Goal: Task Accomplishment & Management: Manage account settings

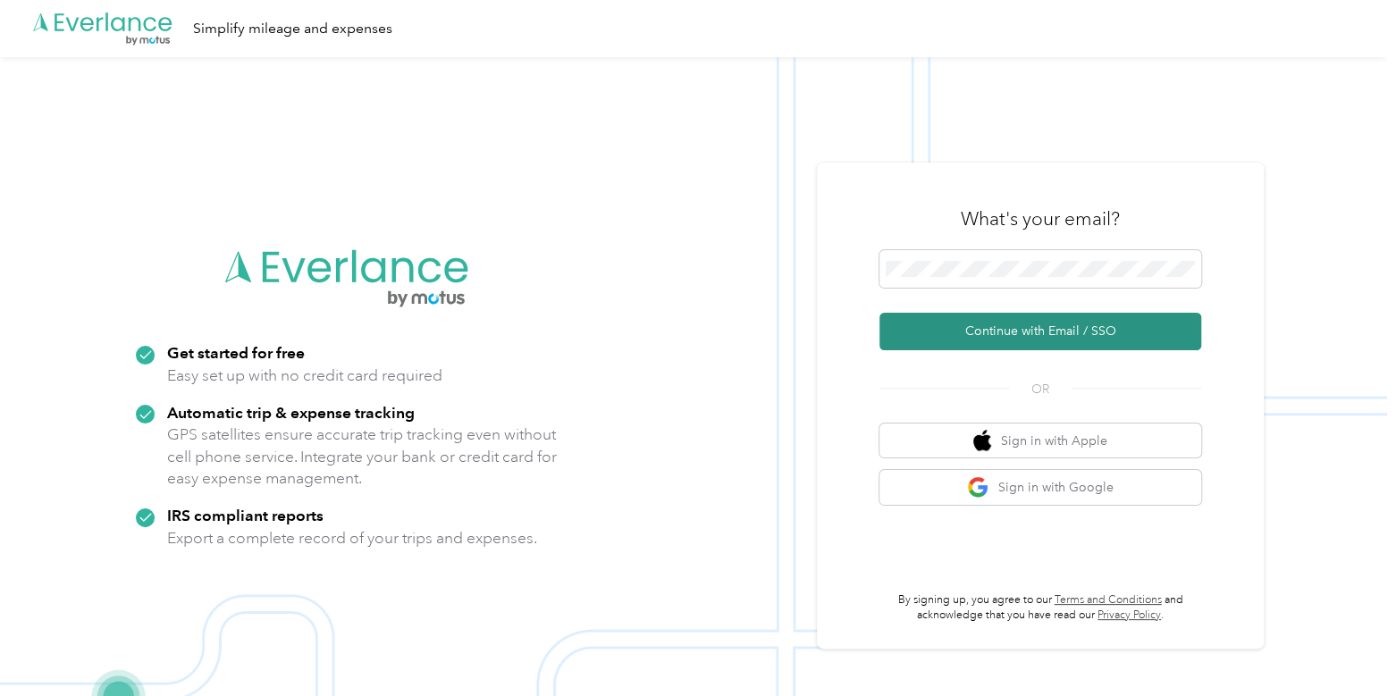
click at [1023, 334] on button "Continue with Email / SSO" at bounding box center [1041, 332] width 322 height 38
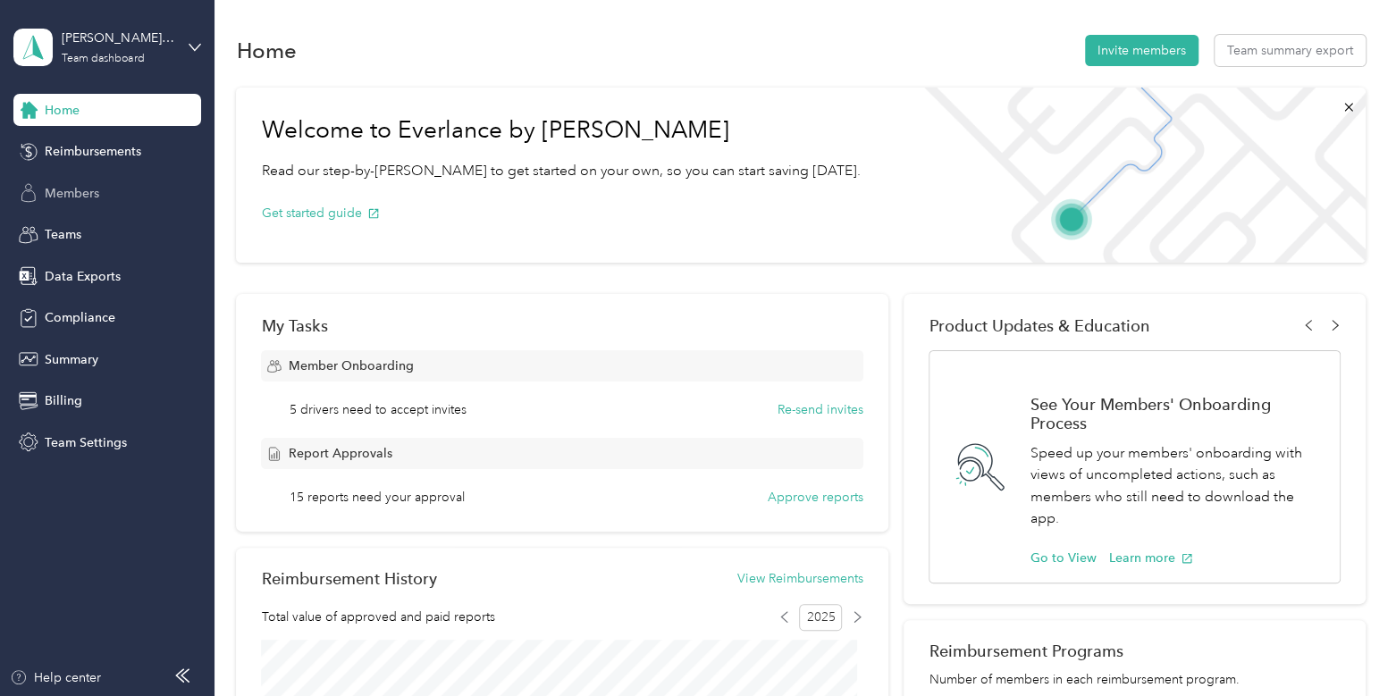
click at [139, 187] on div "Members" at bounding box center [107, 193] width 188 height 32
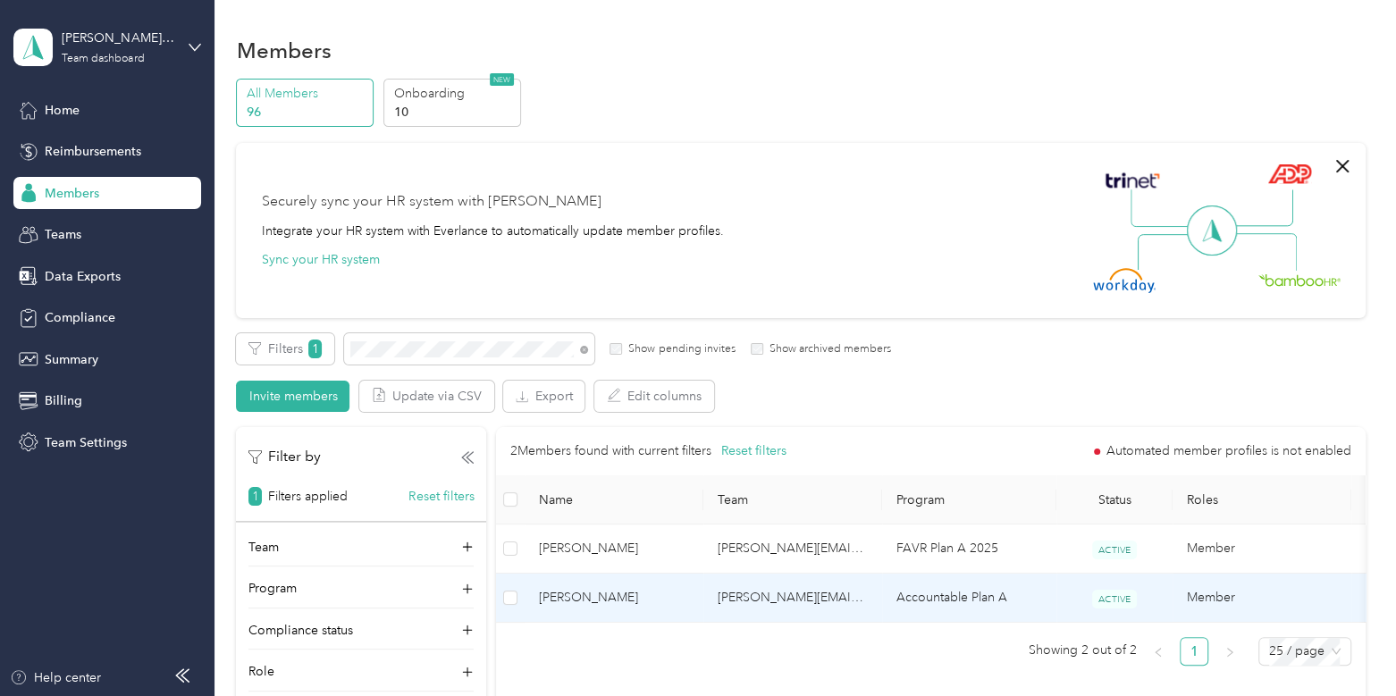
click at [600, 594] on span "[PERSON_NAME]" at bounding box center [614, 598] width 150 height 20
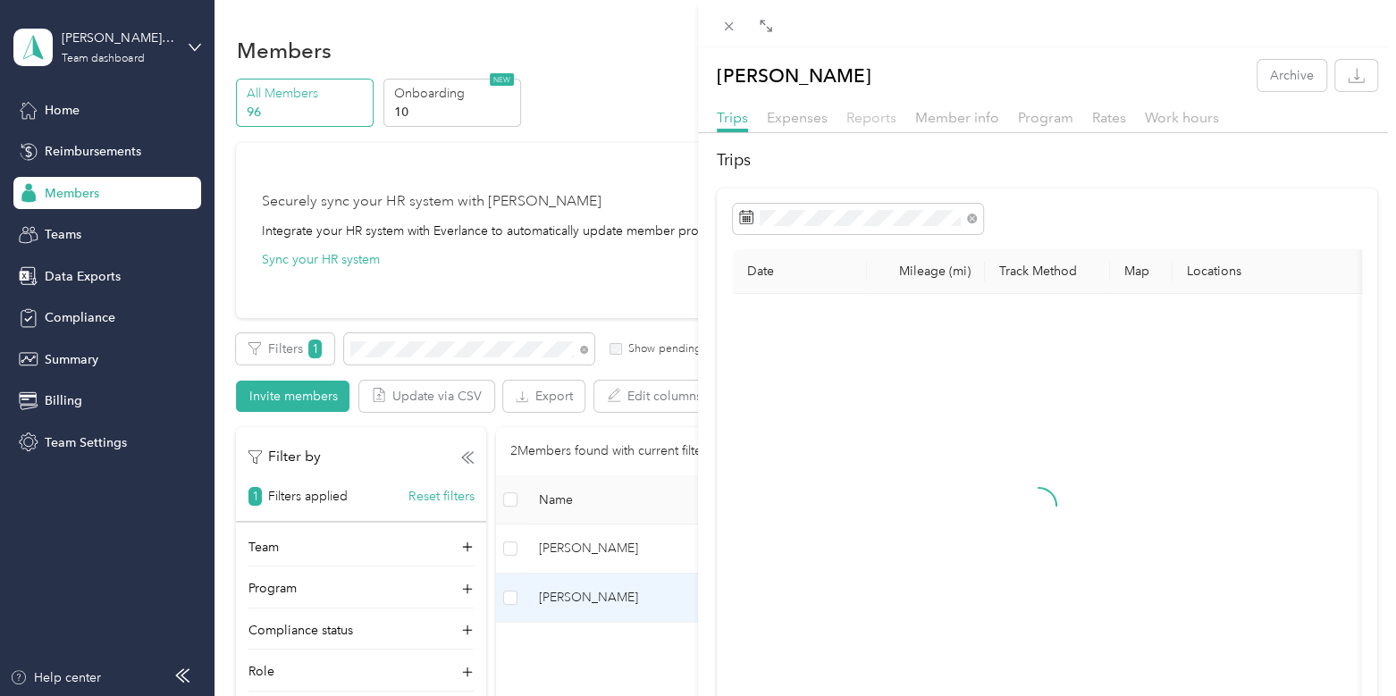
click at [880, 117] on span "Reports" at bounding box center [872, 117] width 50 height 17
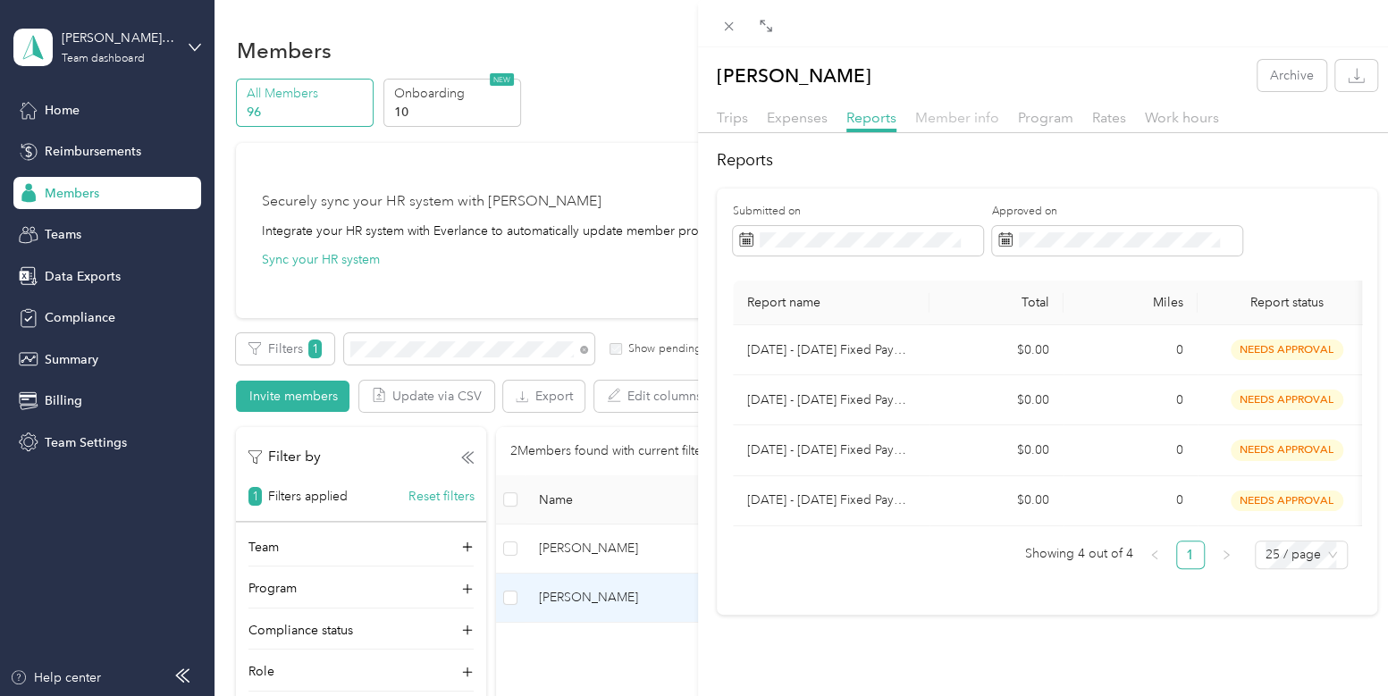
click at [961, 112] on span "Member info" at bounding box center [957, 117] width 84 height 17
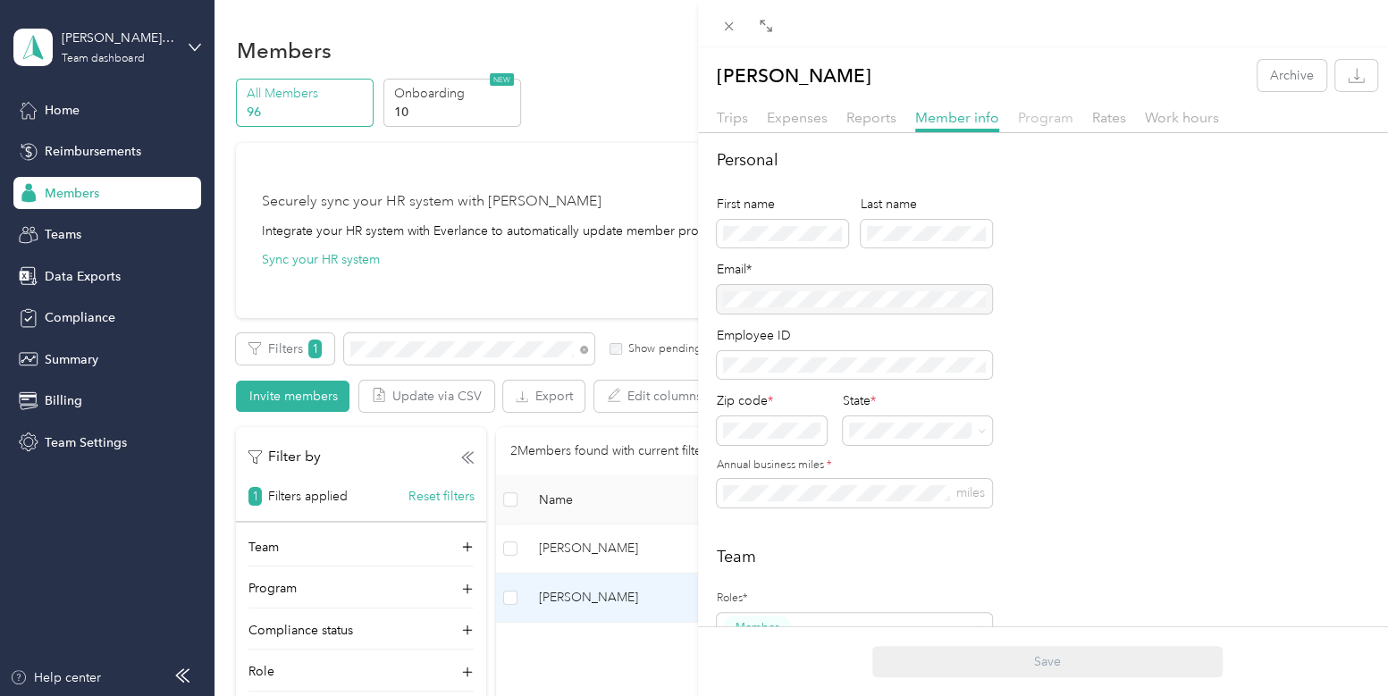
click at [1055, 114] on span "Program" at bounding box center [1045, 117] width 55 height 17
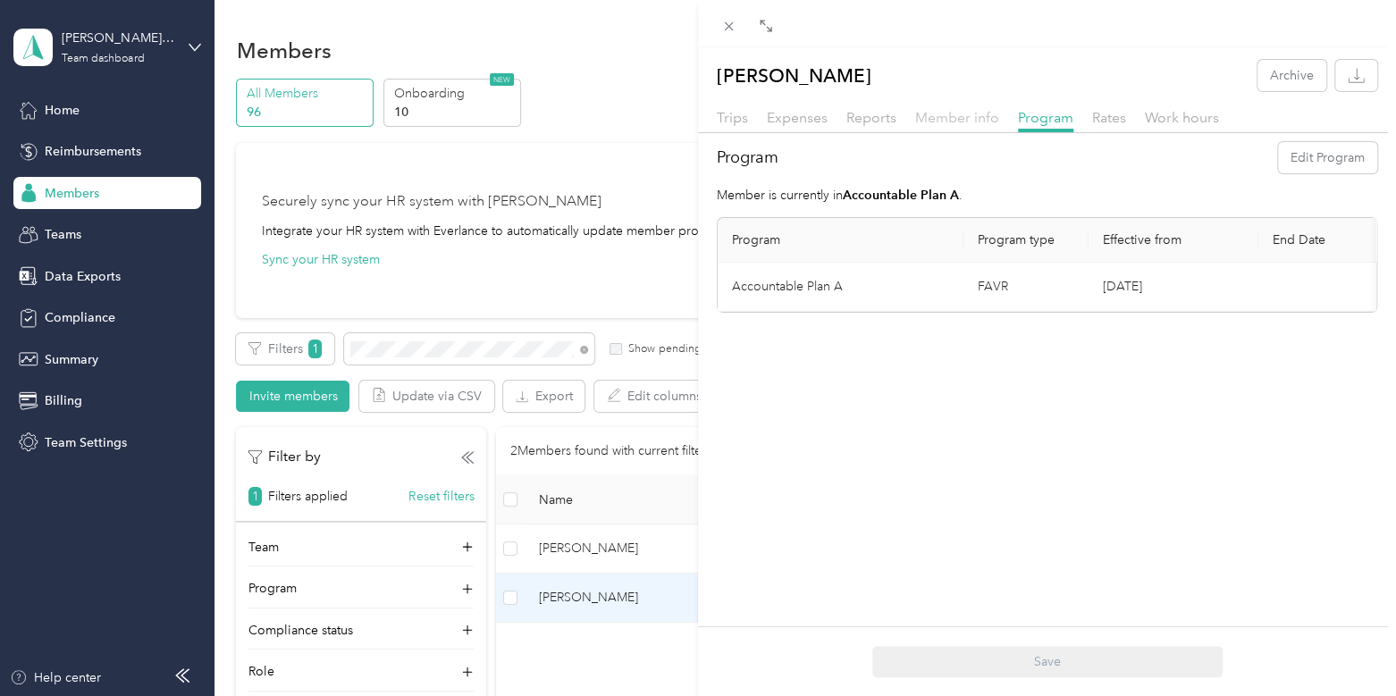
click at [940, 116] on span "Member info" at bounding box center [957, 117] width 84 height 17
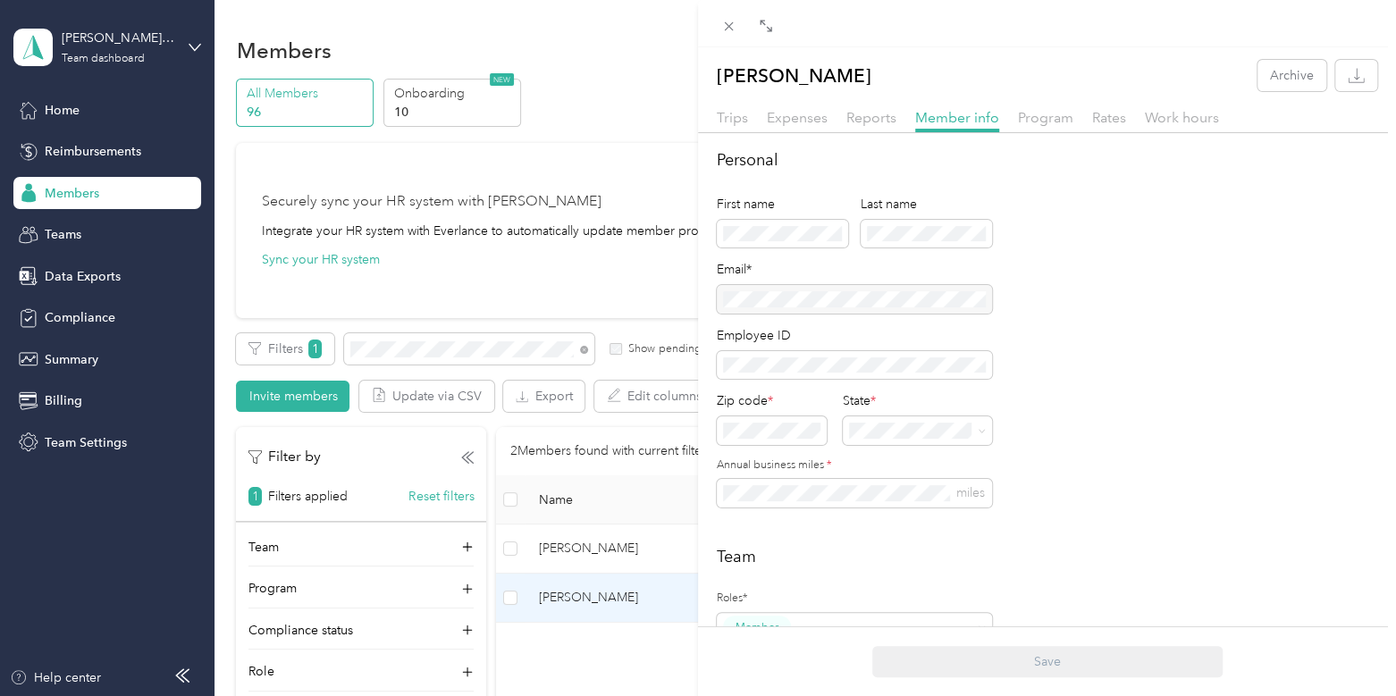
click at [912, 297] on div at bounding box center [854, 299] width 275 height 29
click at [1106, 129] on div "Trips Expenses Reports Member info Program Rates Work hours" at bounding box center [1047, 120] width 698 height 26
click at [1102, 121] on span "Rates" at bounding box center [1109, 117] width 34 height 17
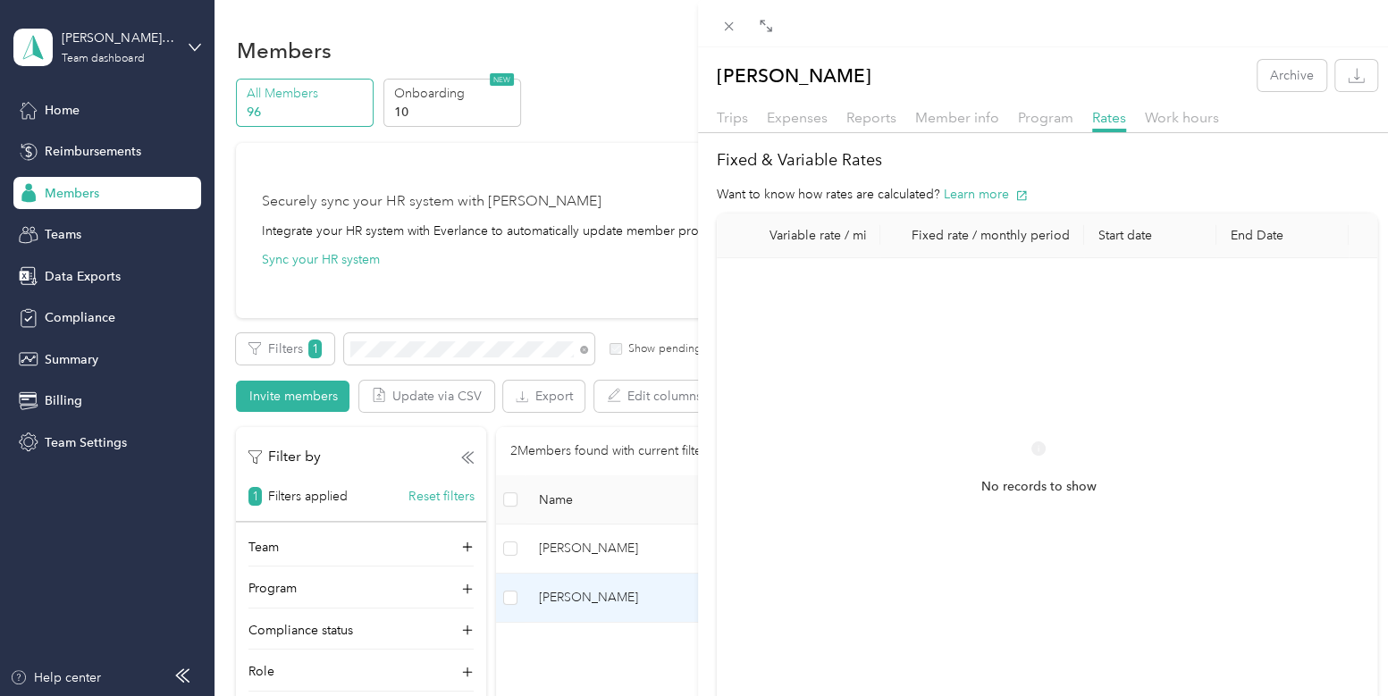
click at [106, 208] on div "[PERSON_NAME] Archive Trips Expenses Reports Member info Program Rates Work hou…" at bounding box center [698, 348] width 1396 height 696
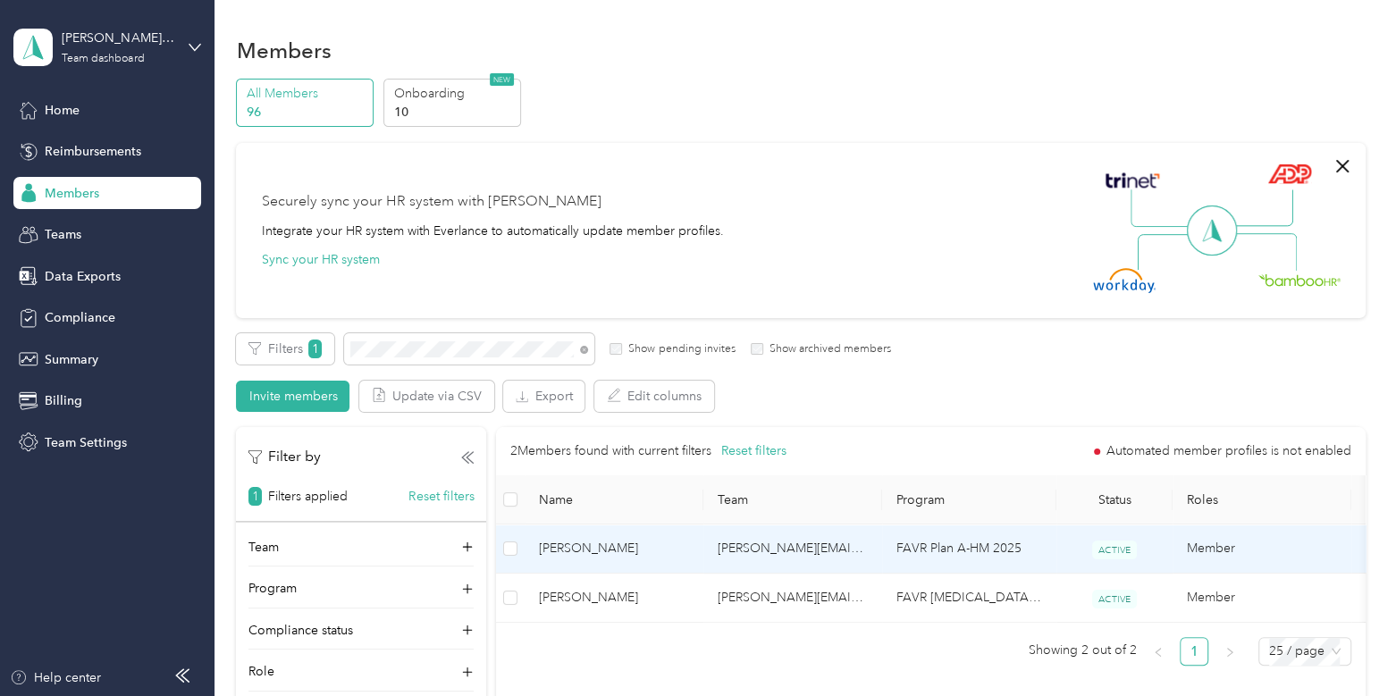
click at [664, 552] on span "[PERSON_NAME]" at bounding box center [614, 549] width 150 height 20
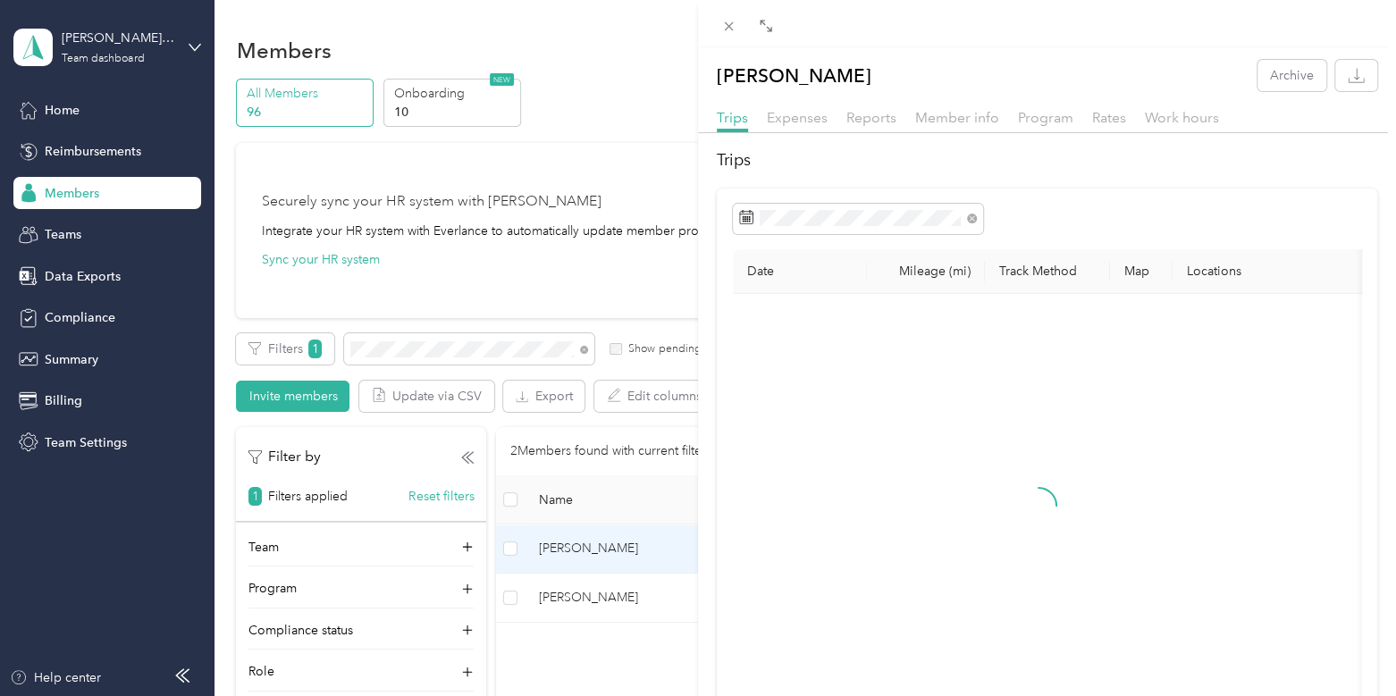
click at [950, 127] on div "Member info" at bounding box center [957, 118] width 84 height 22
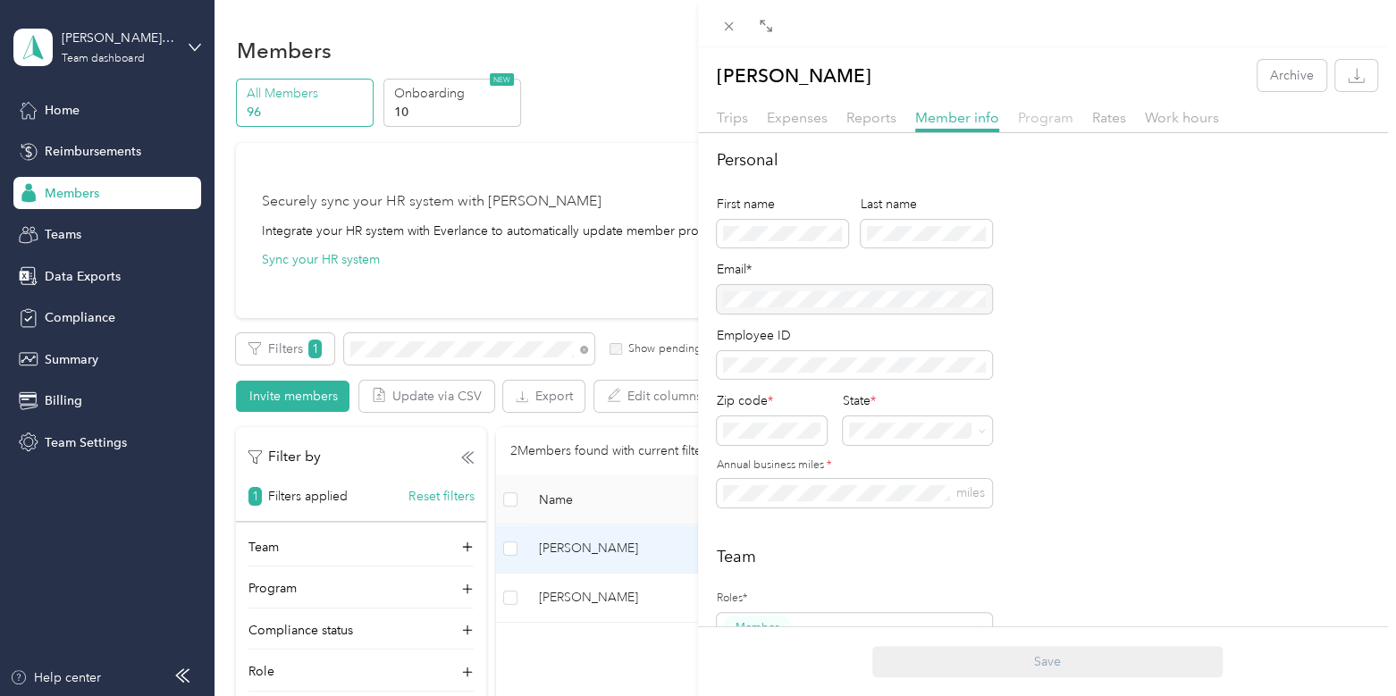
click at [1042, 122] on span "Program" at bounding box center [1045, 117] width 55 height 17
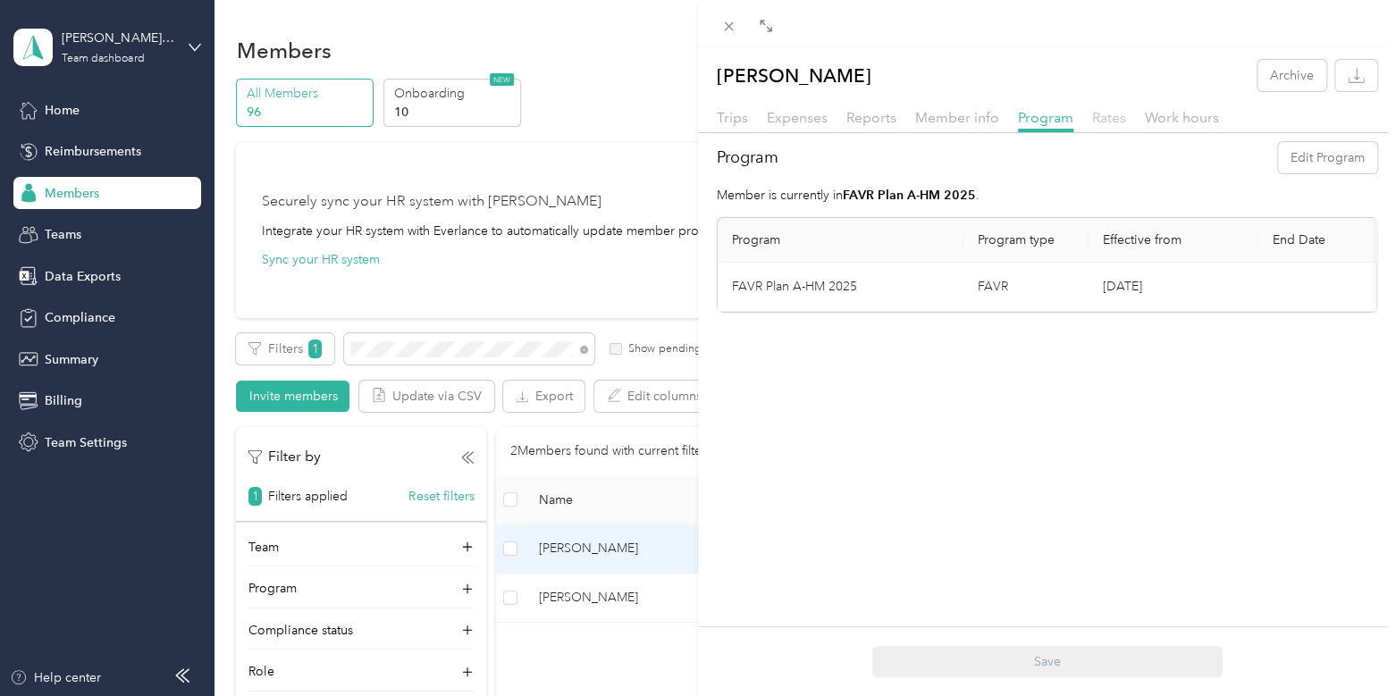
click at [1117, 122] on span "Rates" at bounding box center [1109, 117] width 34 height 17
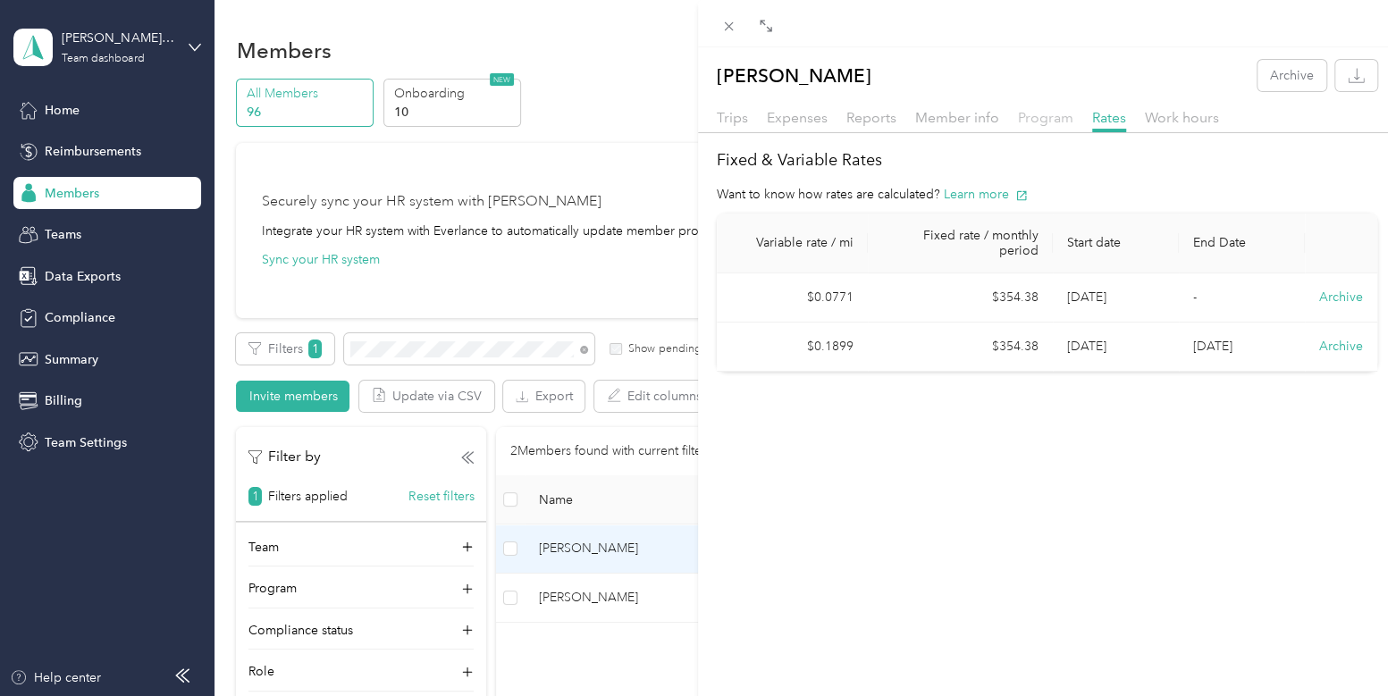
click at [1018, 111] on span "Program" at bounding box center [1045, 117] width 55 height 17
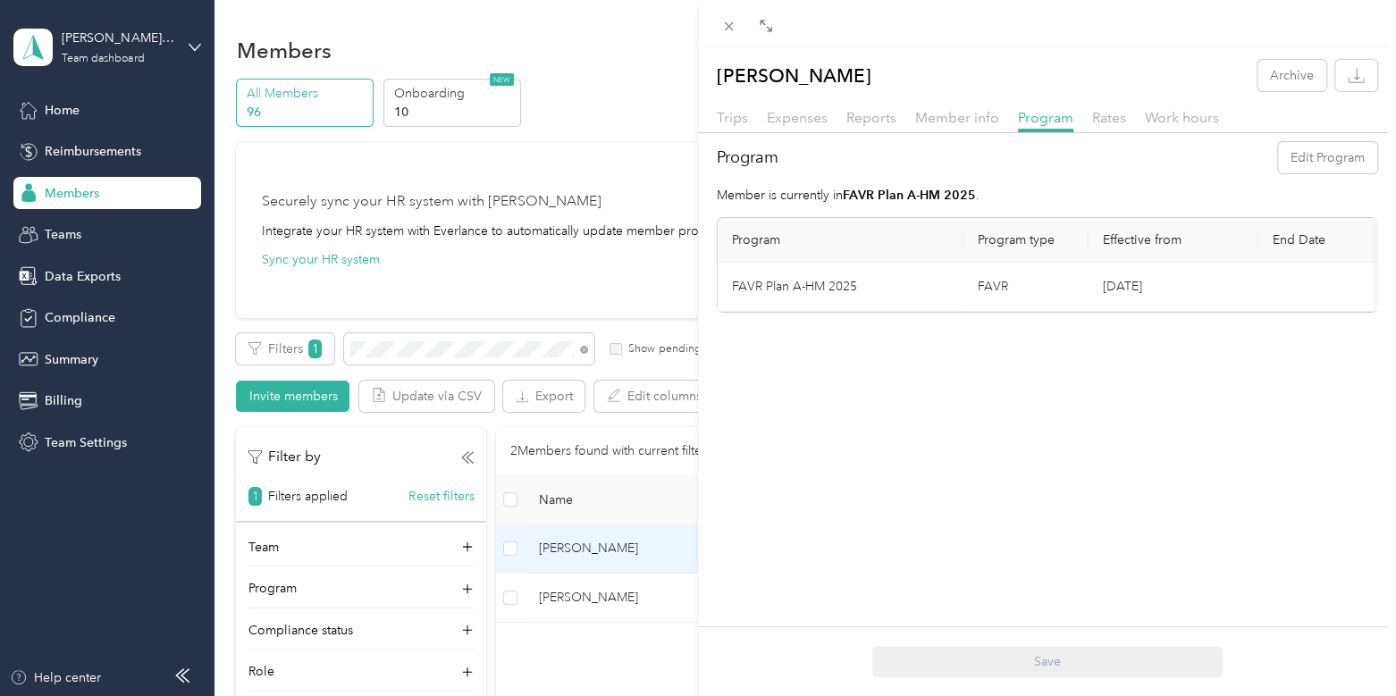
scroll to position [0, 180]
click at [1304, 159] on button "Edit Program" at bounding box center [1327, 157] width 99 height 31
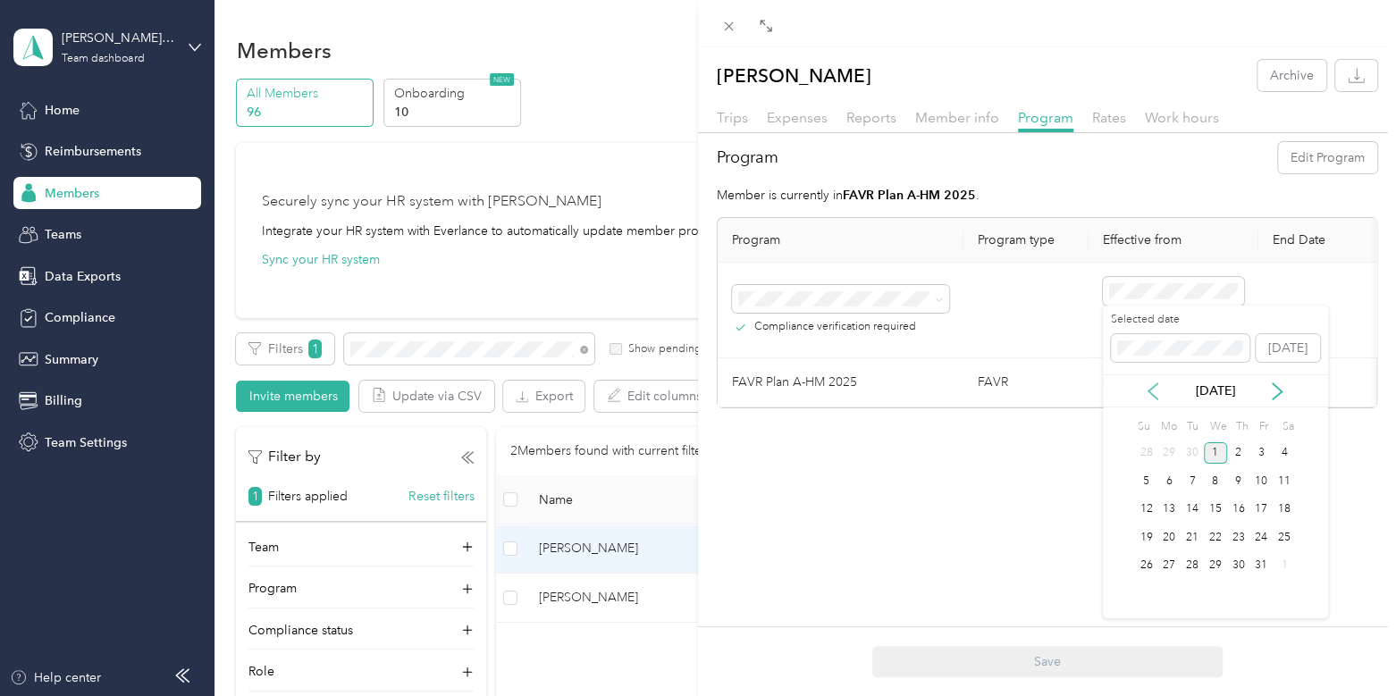
click at [1153, 383] on icon at bounding box center [1153, 392] width 18 height 18
click at [1170, 455] on div "1" at bounding box center [1169, 454] width 23 height 22
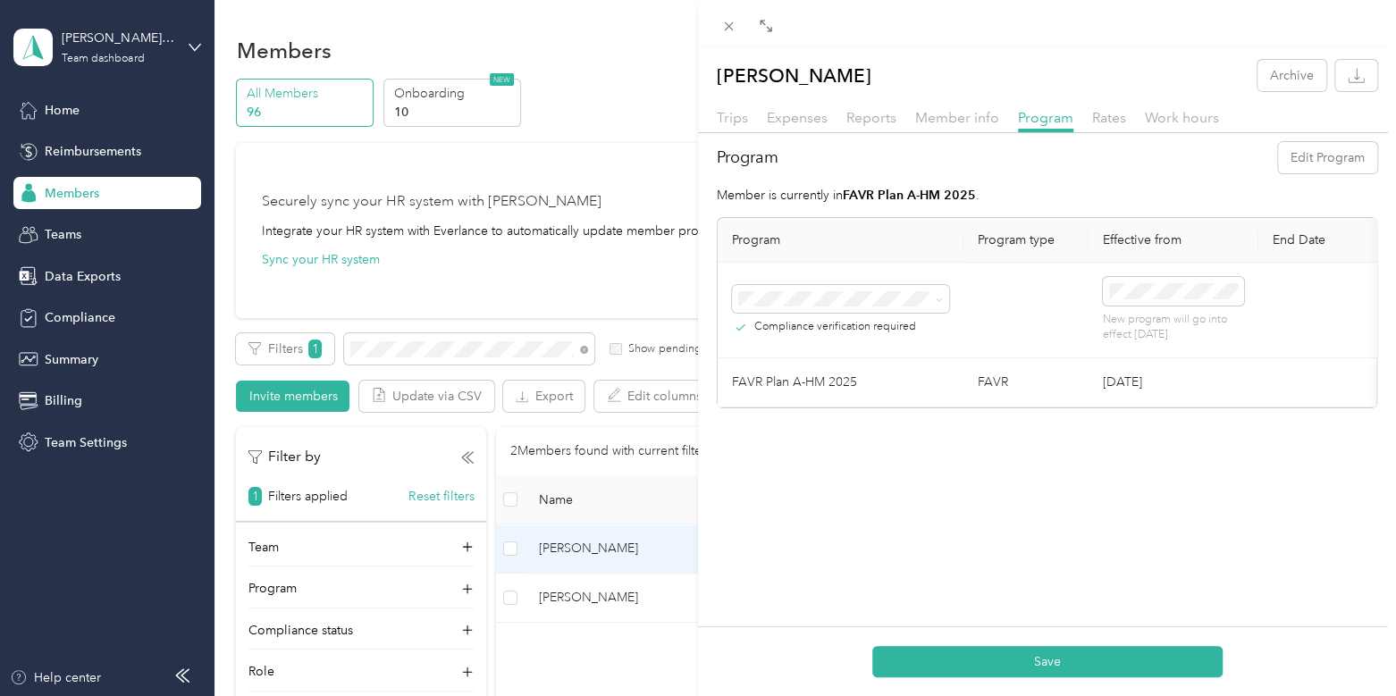
scroll to position [0, 180]
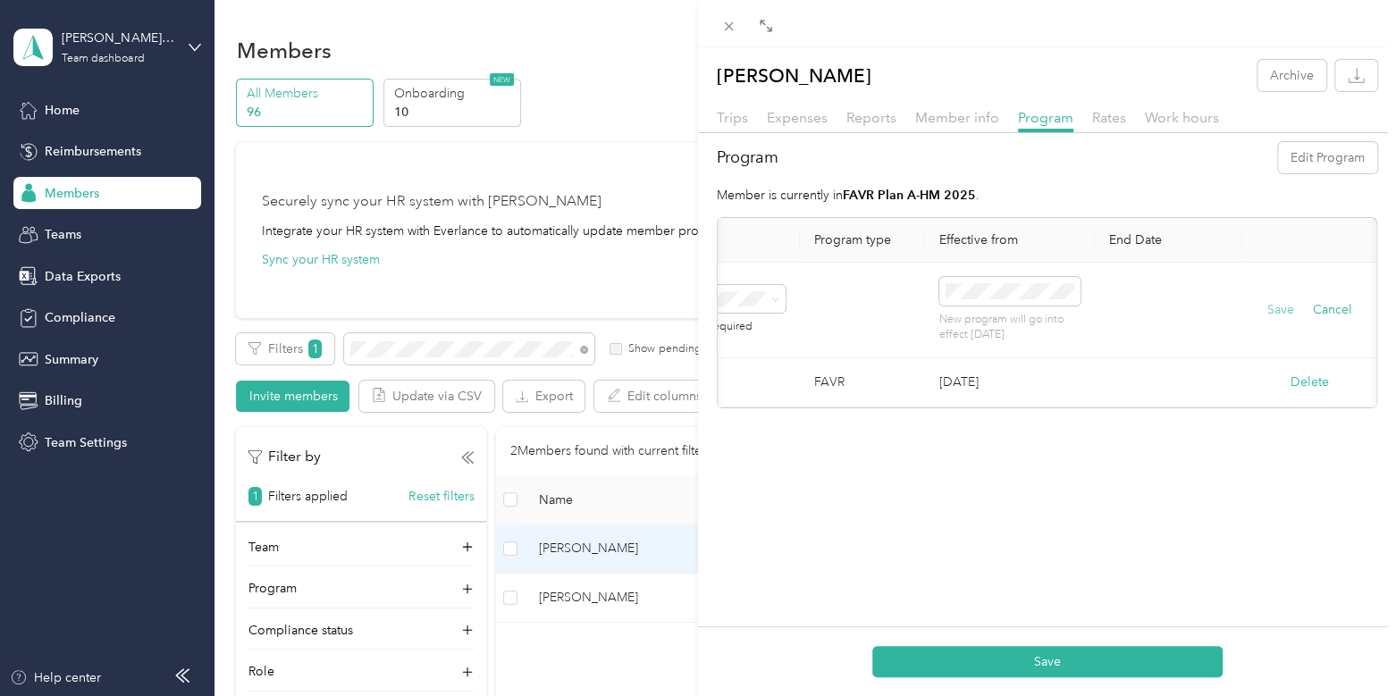
click at [1268, 309] on button "Save" at bounding box center [1281, 310] width 27 height 20
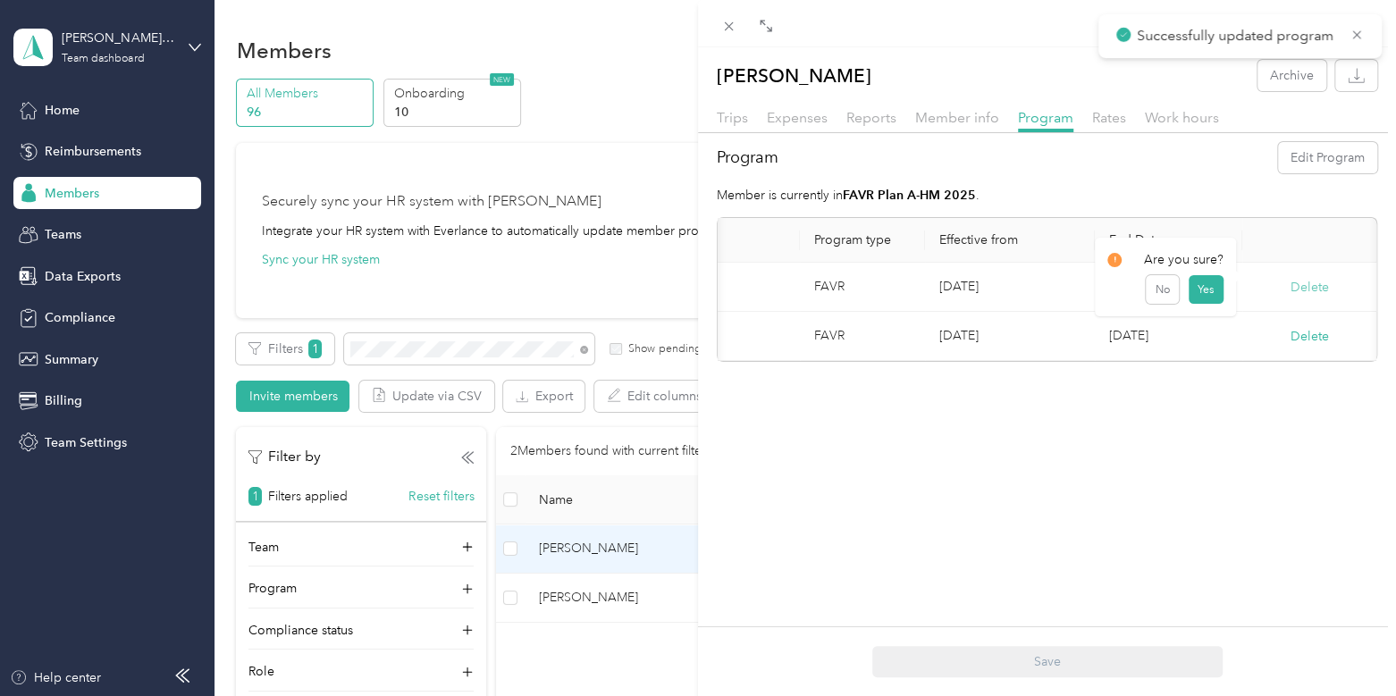
click at [1292, 282] on button "Delete" at bounding box center [1310, 287] width 38 height 19
click at [1208, 300] on button "Yes" at bounding box center [1205, 298] width 35 height 29
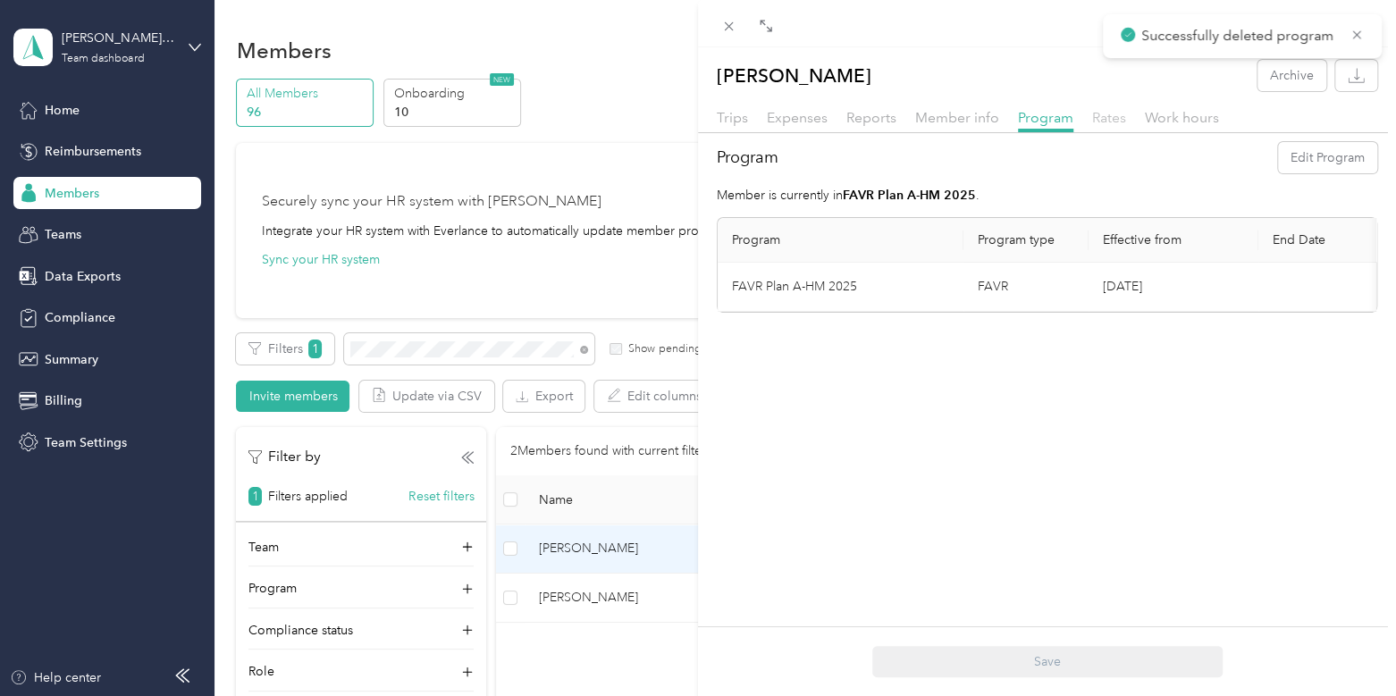
click at [1106, 110] on span "Rates" at bounding box center [1109, 117] width 34 height 17
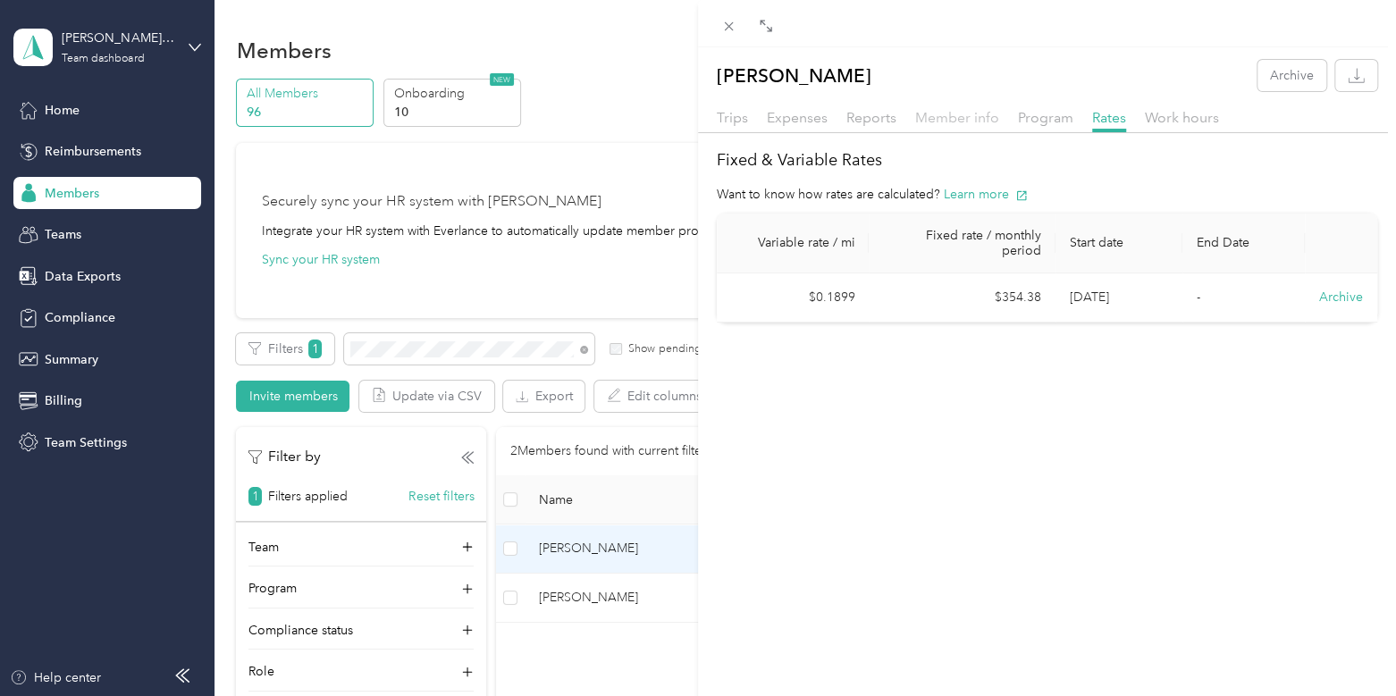
click at [955, 114] on span "Member info" at bounding box center [957, 117] width 84 height 17
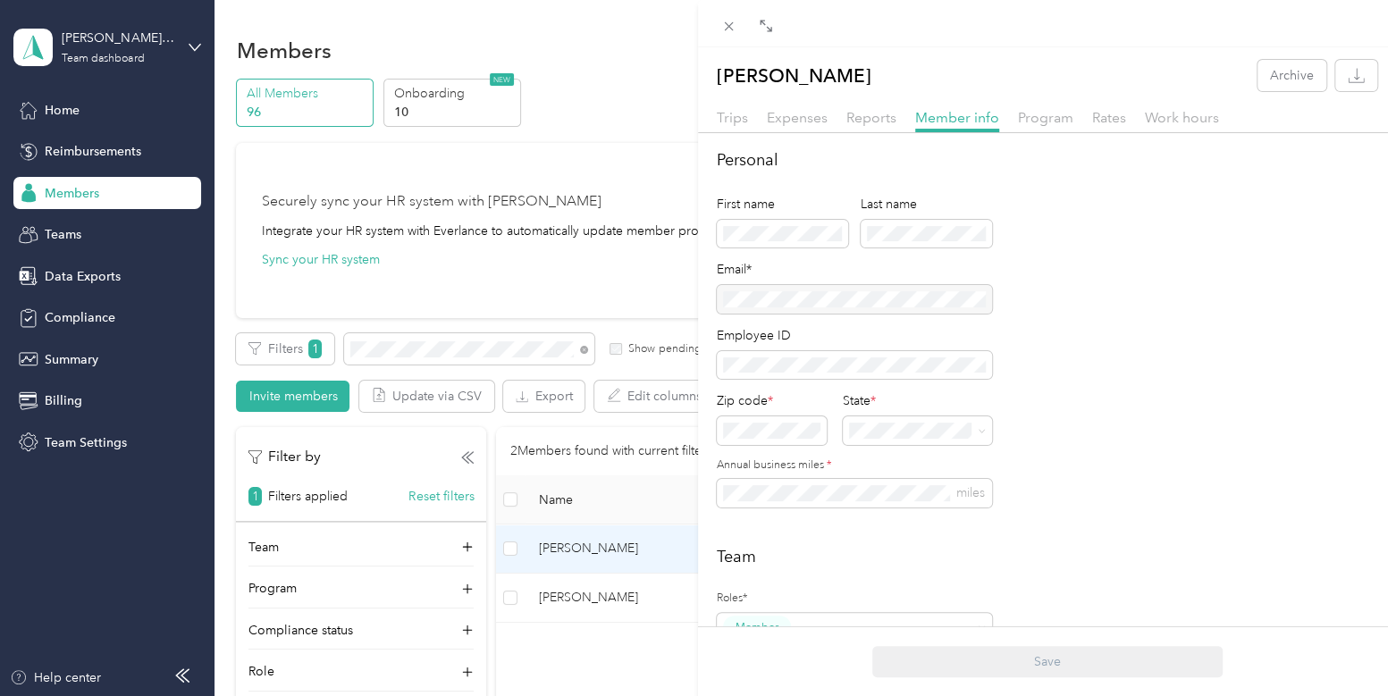
click at [890, 303] on div at bounding box center [854, 299] width 275 height 29
click at [98, 565] on div "[PERSON_NAME] Archive Trips Expenses Reports Member info Program Rates Work hou…" at bounding box center [698, 348] width 1396 height 696
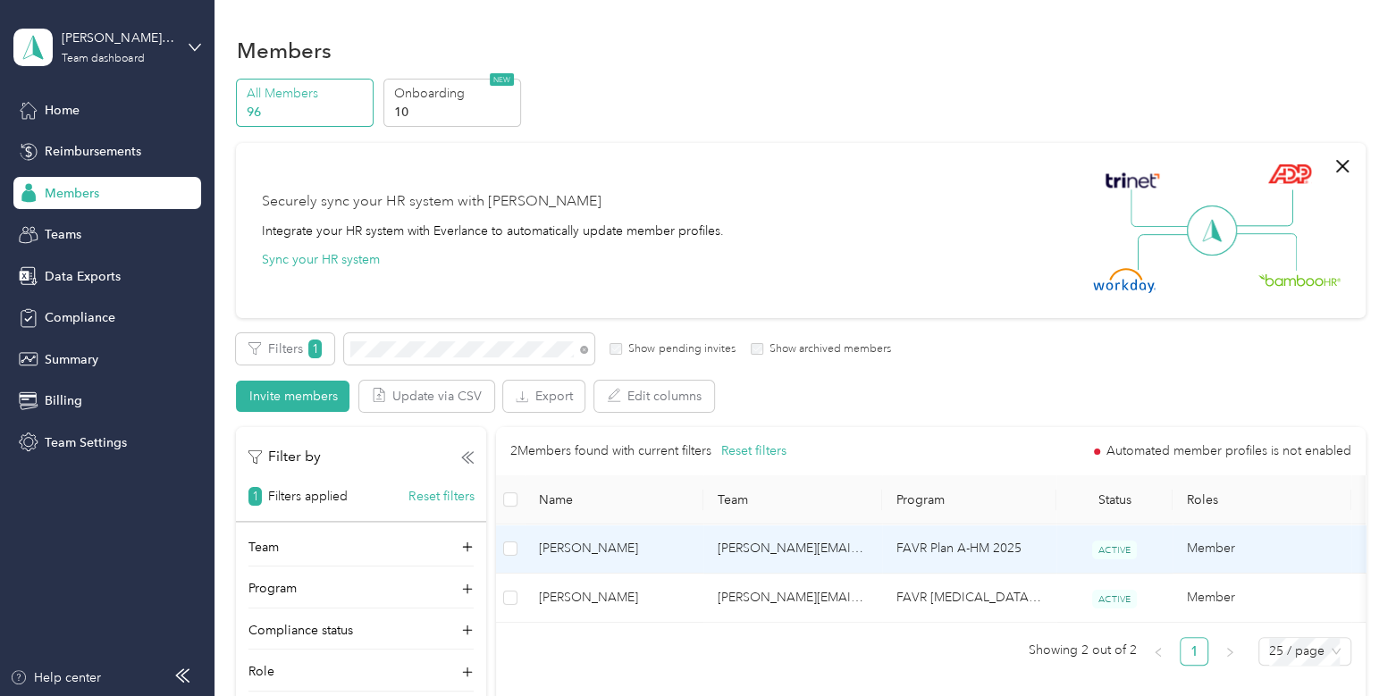
click at [676, 560] on td "[PERSON_NAME]" at bounding box center [614, 549] width 179 height 49
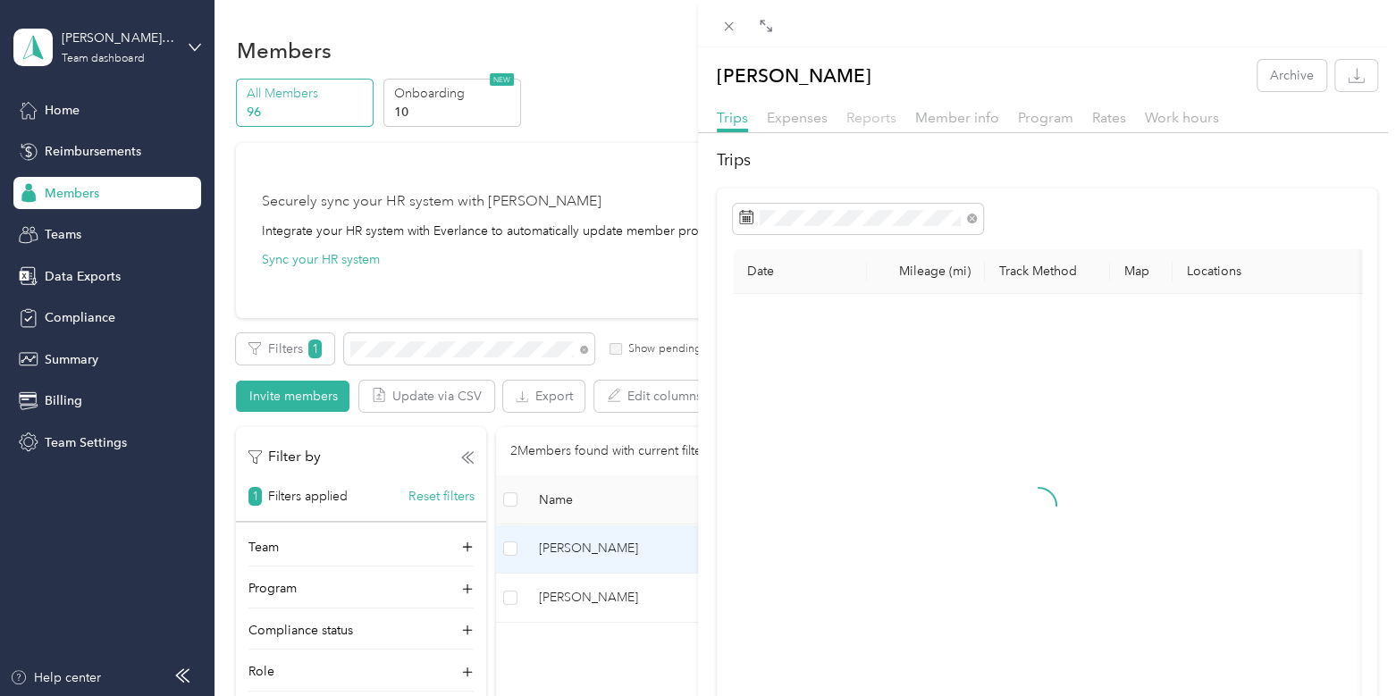
click at [876, 122] on span "Reports" at bounding box center [872, 117] width 50 height 17
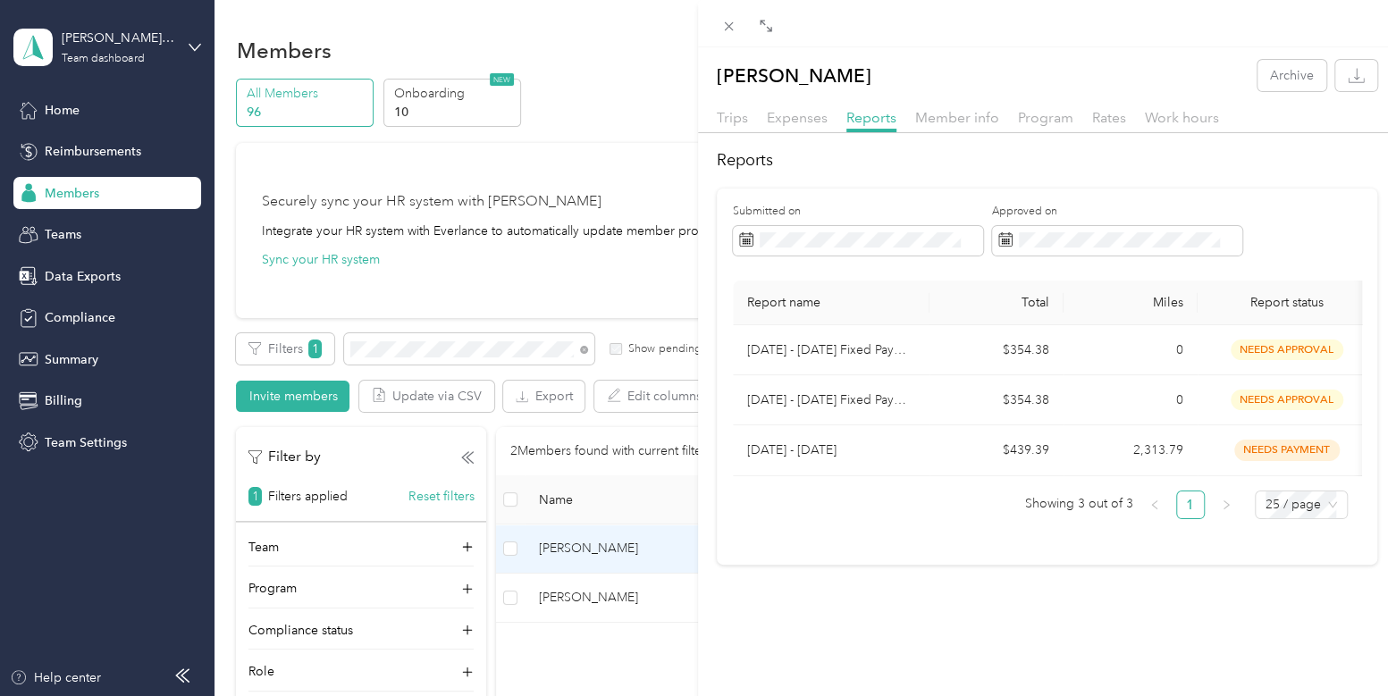
click at [67, 556] on div "[PERSON_NAME] Archive Trips Expenses Reports Member info Program Rates Work hou…" at bounding box center [698, 348] width 1396 height 696
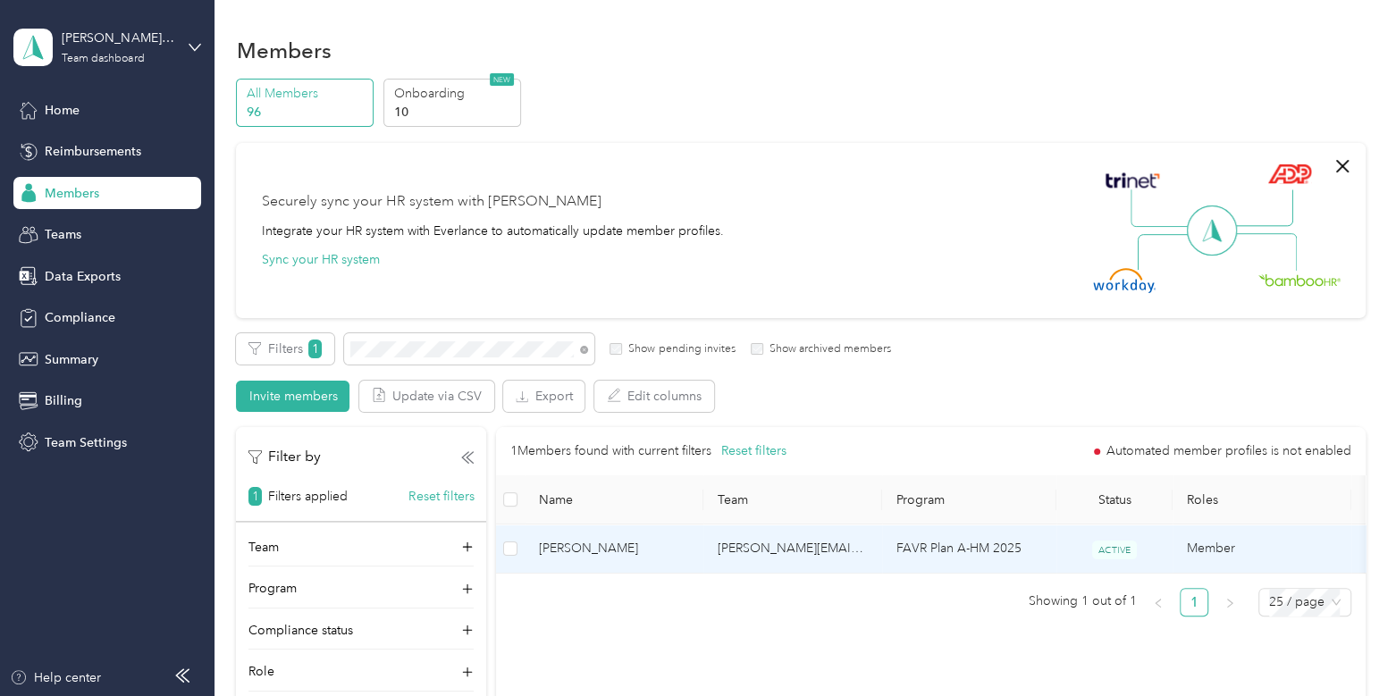
click at [670, 555] on span "[PERSON_NAME]" at bounding box center [614, 549] width 150 height 20
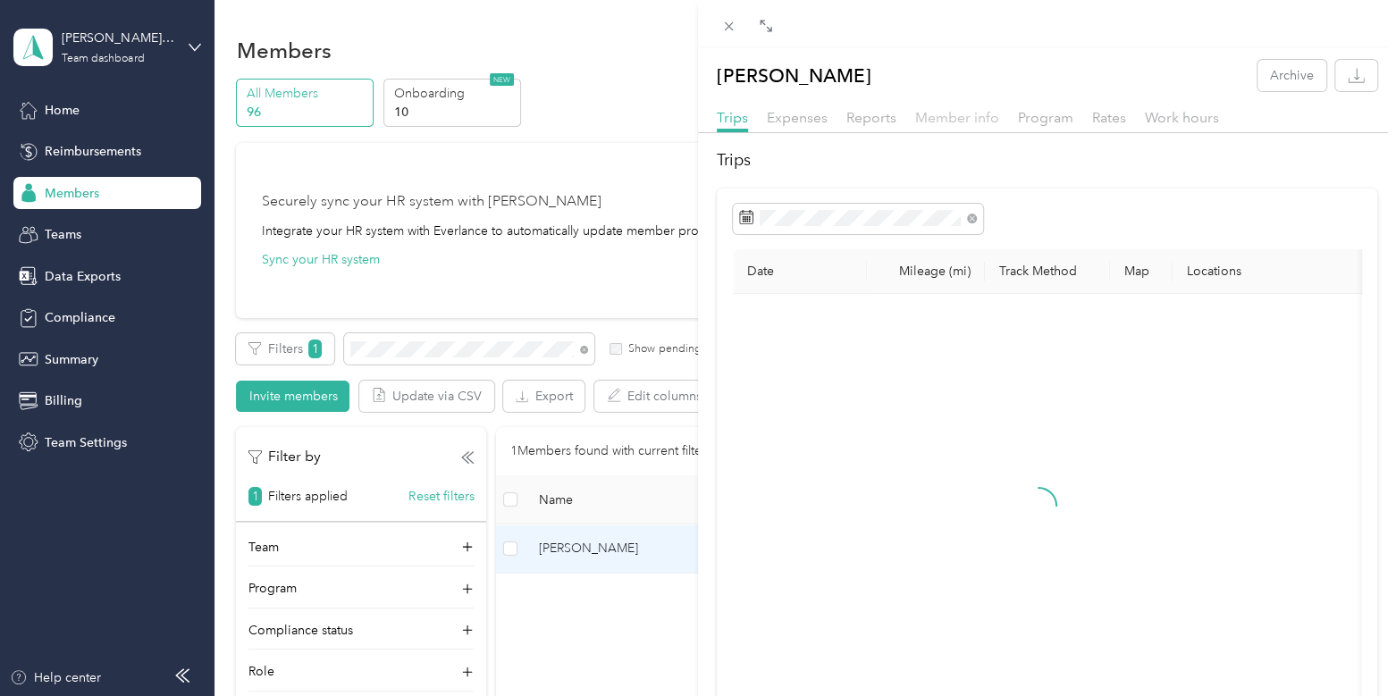
click at [960, 114] on span "Member info" at bounding box center [957, 117] width 84 height 17
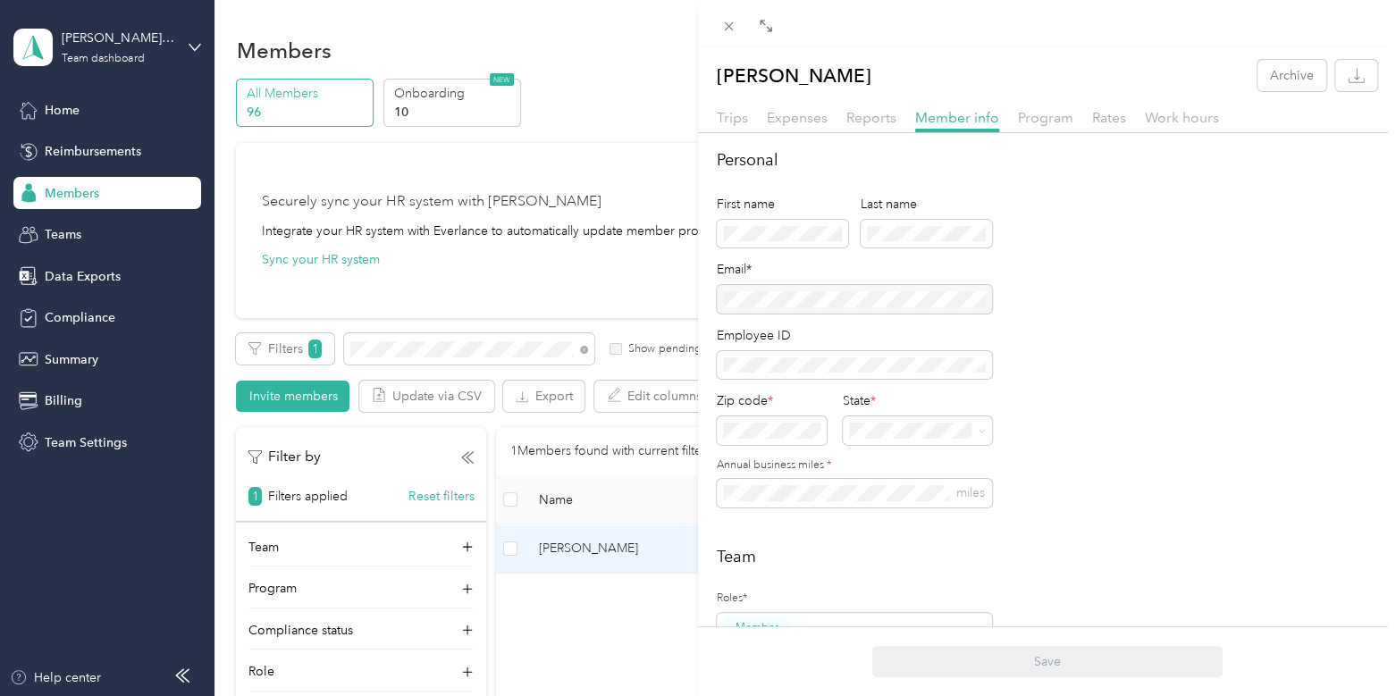
click at [912, 299] on div at bounding box center [854, 299] width 275 height 29
click at [1105, 122] on span "Rates" at bounding box center [1109, 117] width 34 height 17
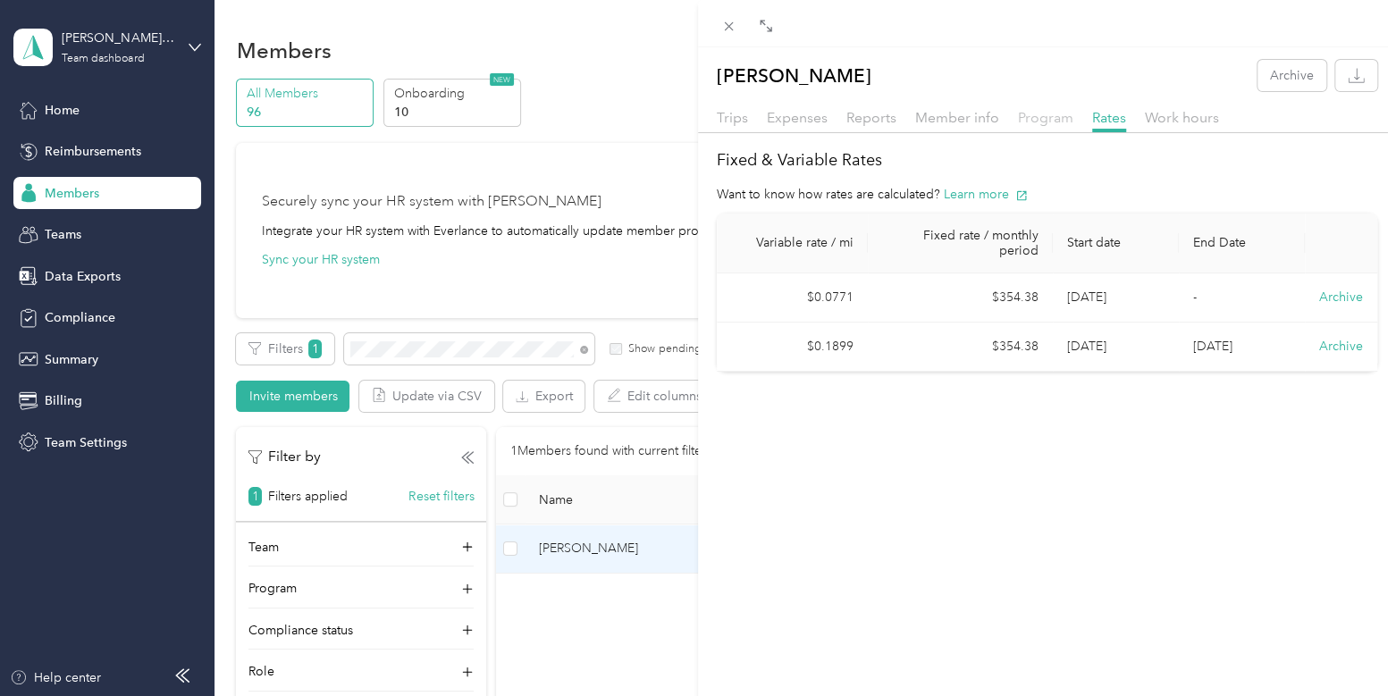
click at [1043, 114] on span "Program" at bounding box center [1045, 117] width 55 height 17
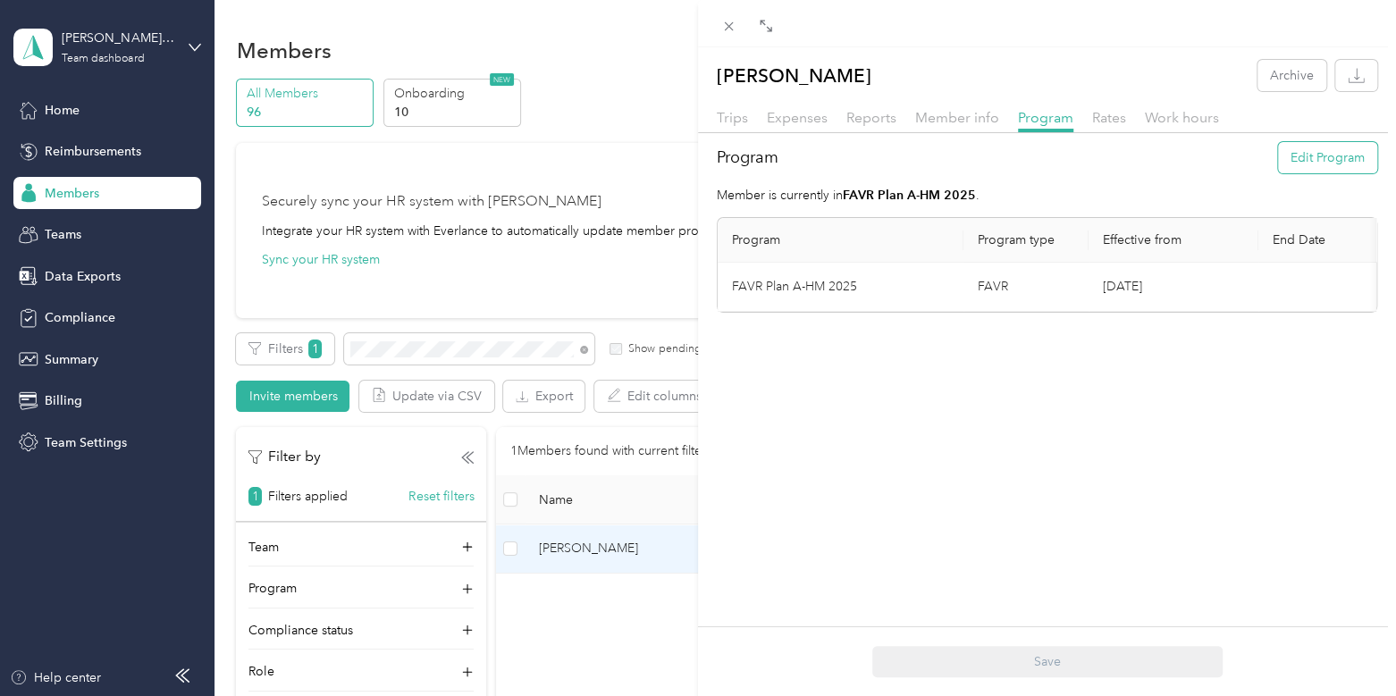
click at [1329, 158] on button "Edit Program" at bounding box center [1327, 157] width 99 height 31
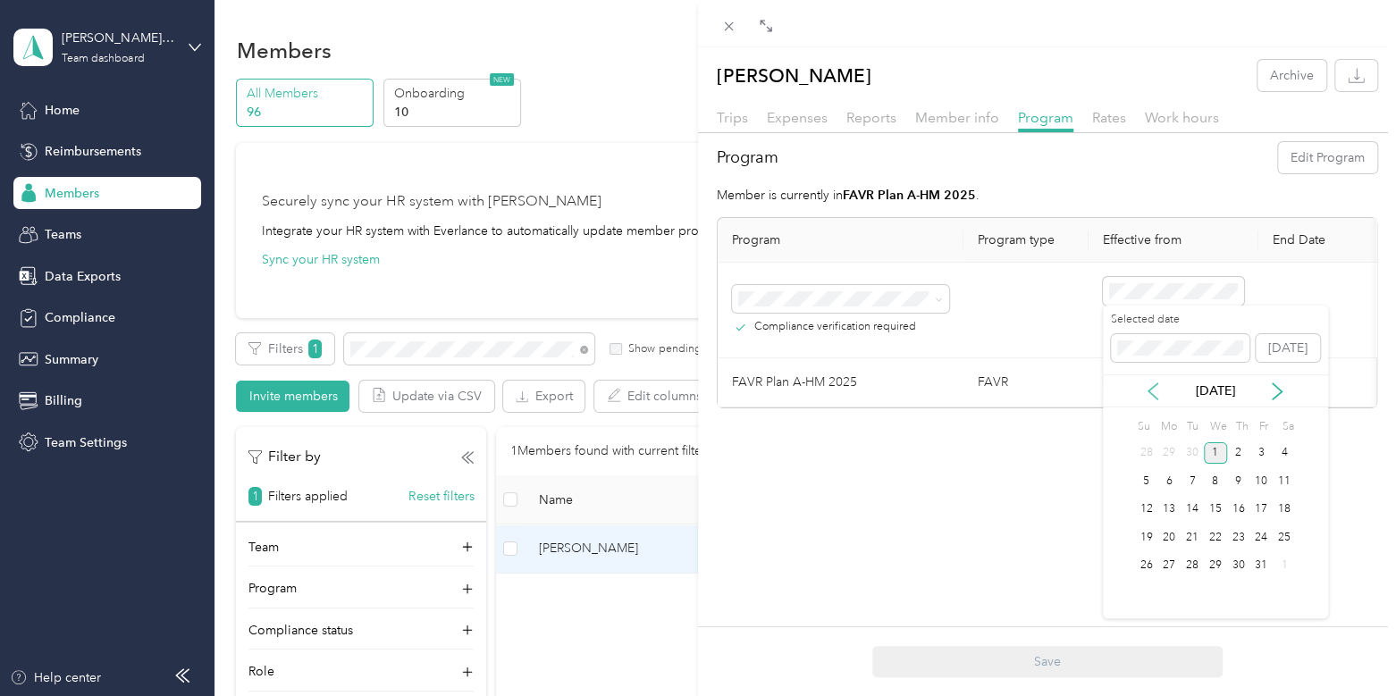
click at [1153, 383] on icon at bounding box center [1153, 392] width 18 height 18
click at [1171, 451] on div "1" at bounding box center [1169, 454] width 23 height 22
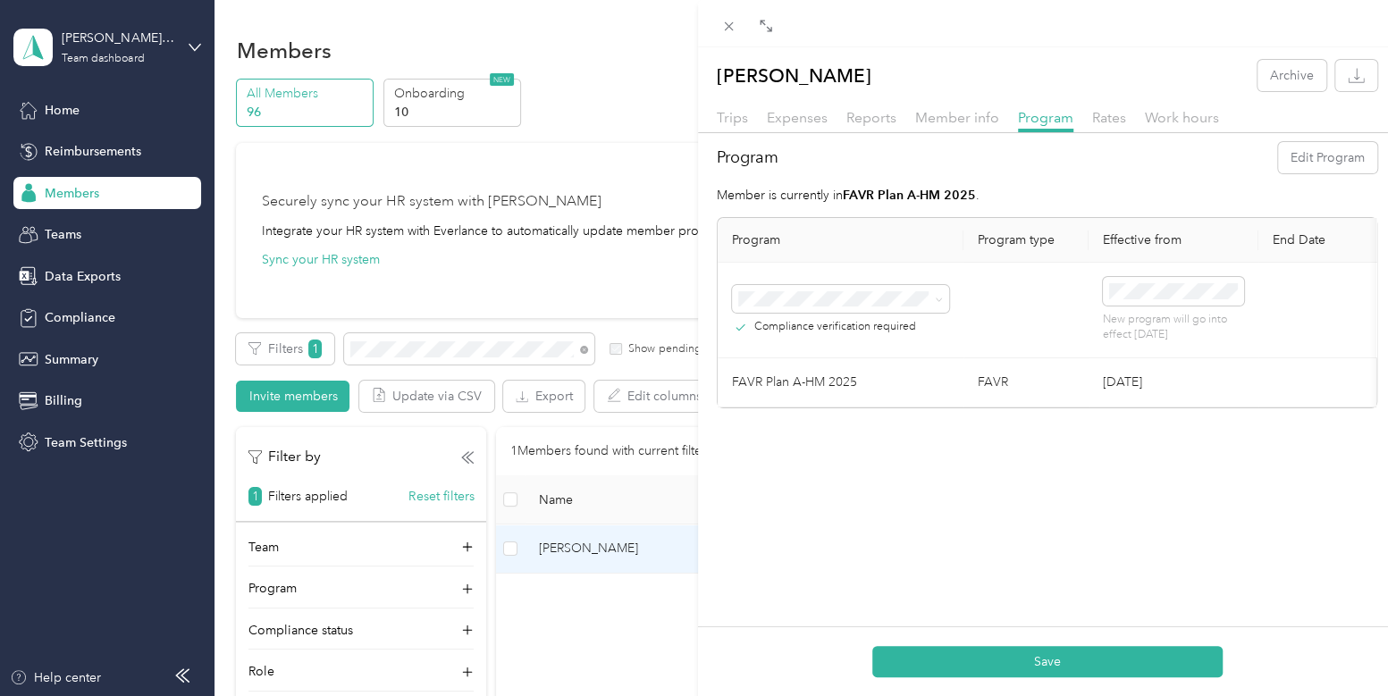
scroll to position [0, 180]
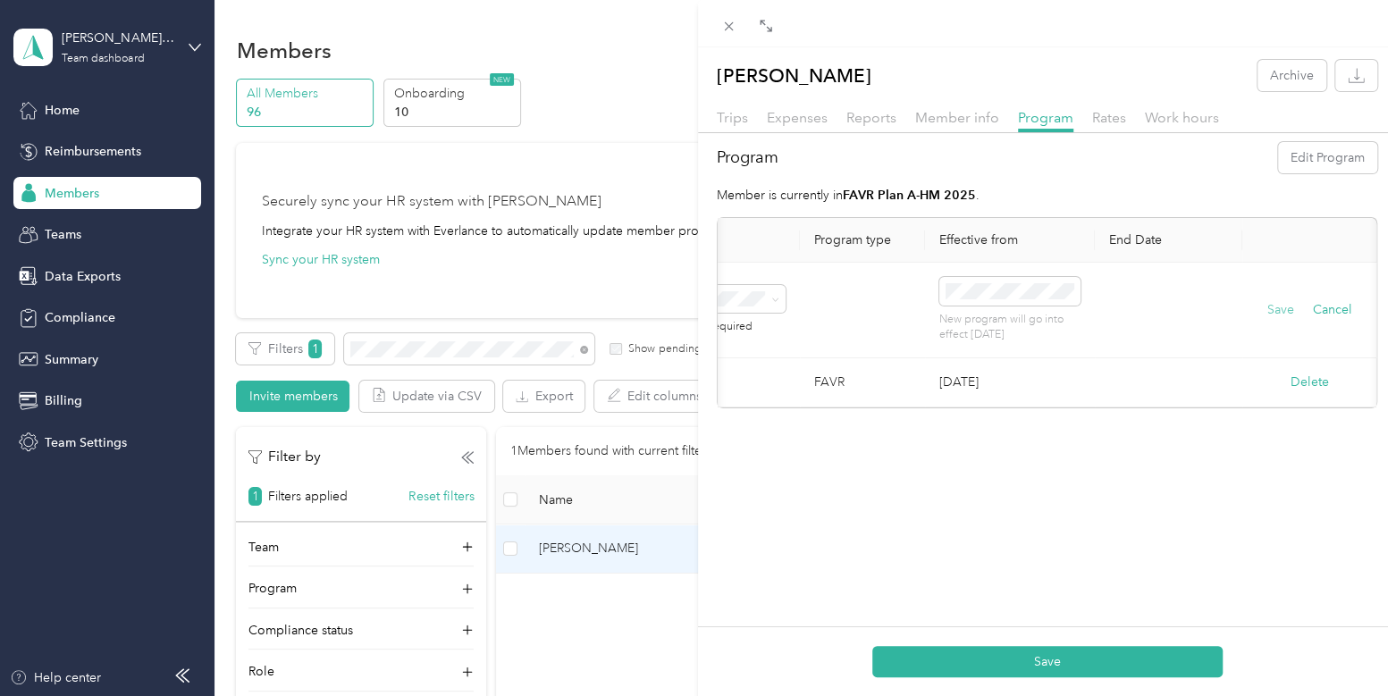
click at [1268, 307] on button "Save" at bounding box center [1281, 310] width 27 height 20
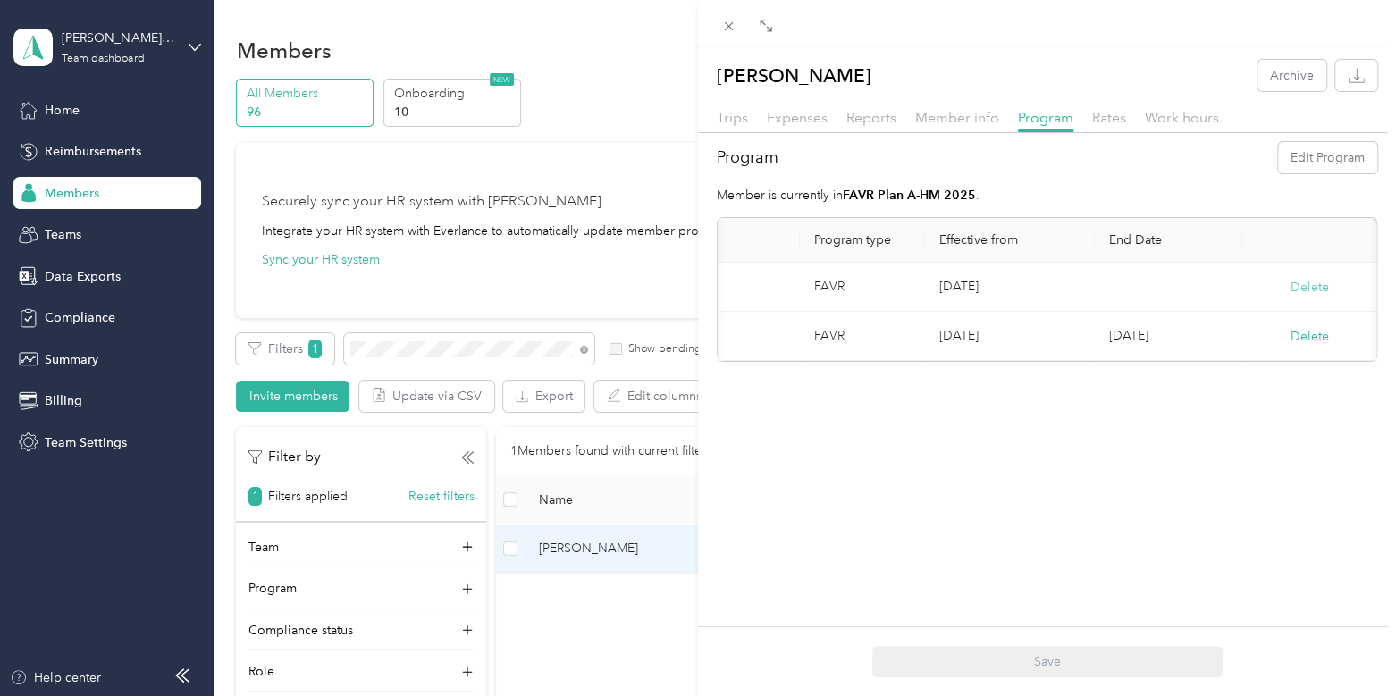
click at [1291, 285] on button "Delete" at bounding box center [1310, 287] width 38 height 19
click at [1203, 299] on button "Yes" at bounding box center [1205, 298] width 35 height 29
click at [881, 120] on span "Reports" at bounding box center [872, 117] width 50 height 17
